Goal: Information Seeking & Learning: Find specific fact

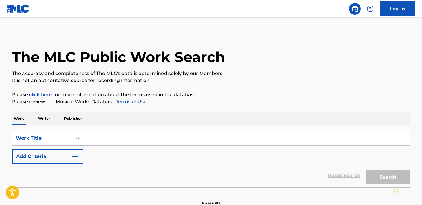
click at [107, 139] on input "Search Form" at bounding box center [246, 138] width 327 height 14
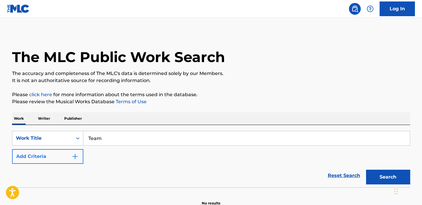
type input "Team"
click at [37, 159] on button "Add Criteria" at bounding box center [47, 156] width 71 height 15
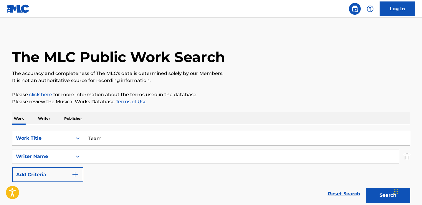
click at [119, 159] on input "Search Form" at bounding box center [241, 157] width 316 height 14
type input "Xavier weeks"
click at [366, 188] on button "Search" at bounding box center [388, 195] width 44 height 15
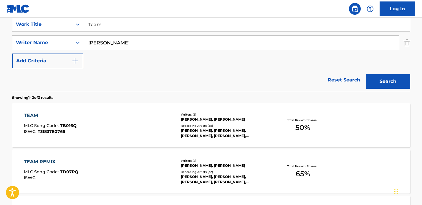
scroll to position [113, 0]
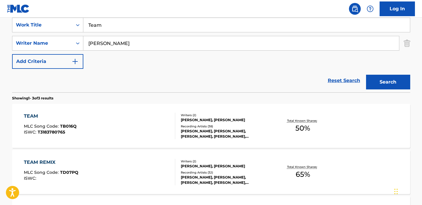
click at [149, 121] on div "TEAM MLC Song Code : TB016Q ISWC : T3183780765" at bounding box center [99, 126] width 151 height 27
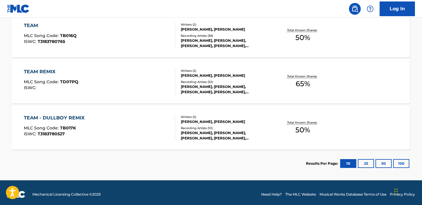
scroll to position [203, 0]
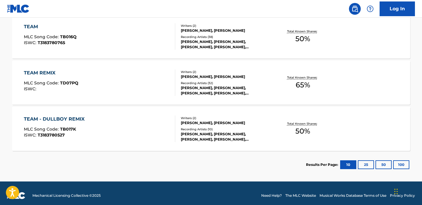
click at [130, 81] on div "TEAM REMIX MLC Song Code : TD07PQ ISWC :" at bounding box center [99, 83] width 151 height 27
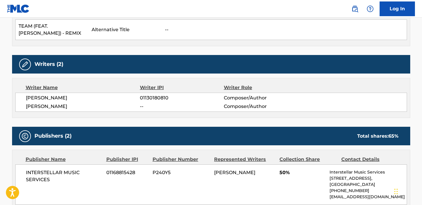
scroll to position [284, 0]
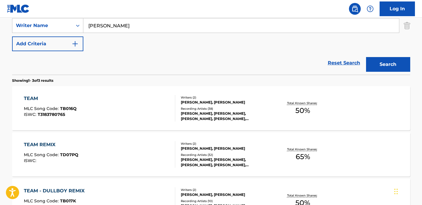
scroll to position [121, 0]
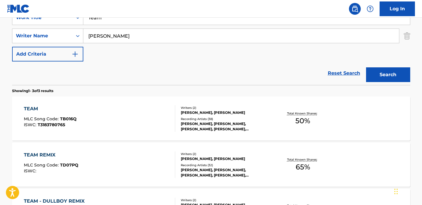
click at [90, 115] on div "TEAM MLC Song Code : TB016Q ISWC : T3183780765" at bounding box center [99, 119] width 151 height 27
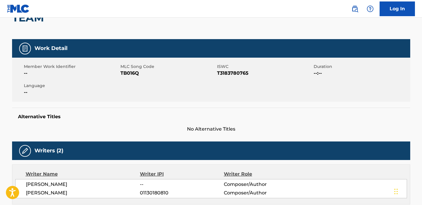
scroll to position [36, 0]
